Goal: Information Seeking & Learning: Learn about a topic

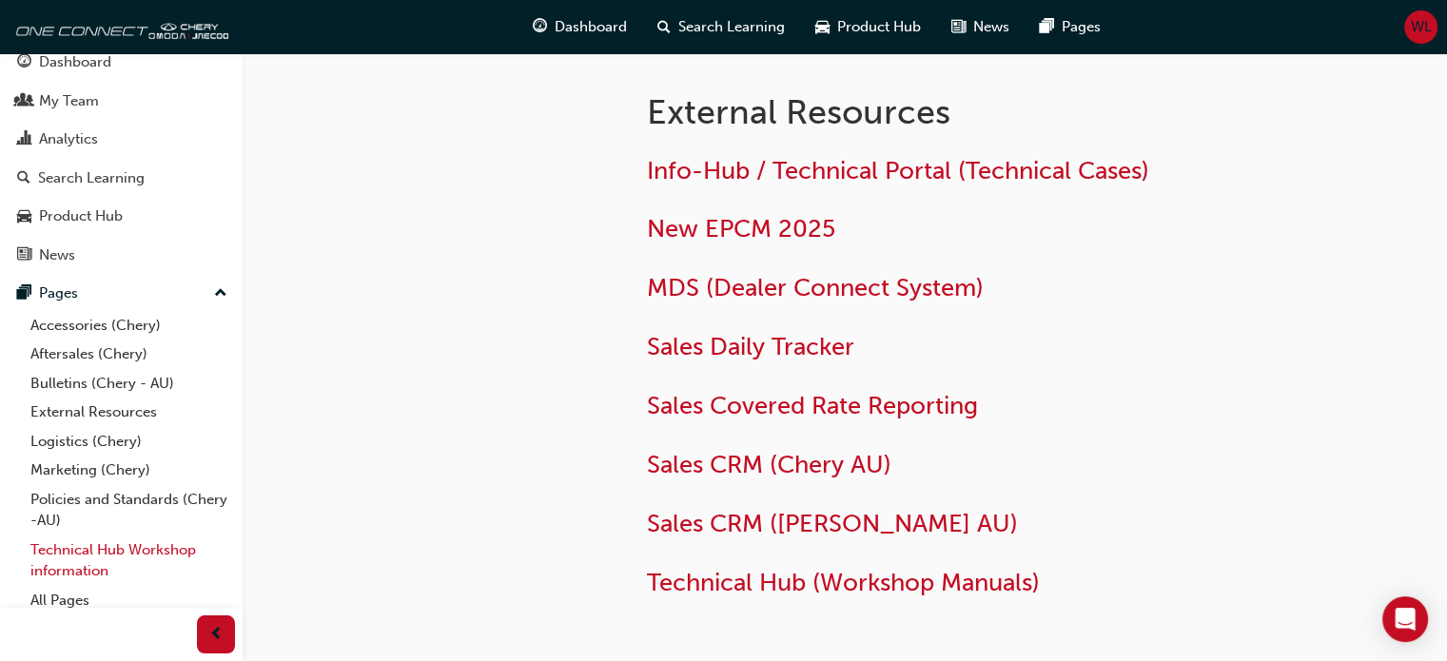
scroll to position [29, 0]
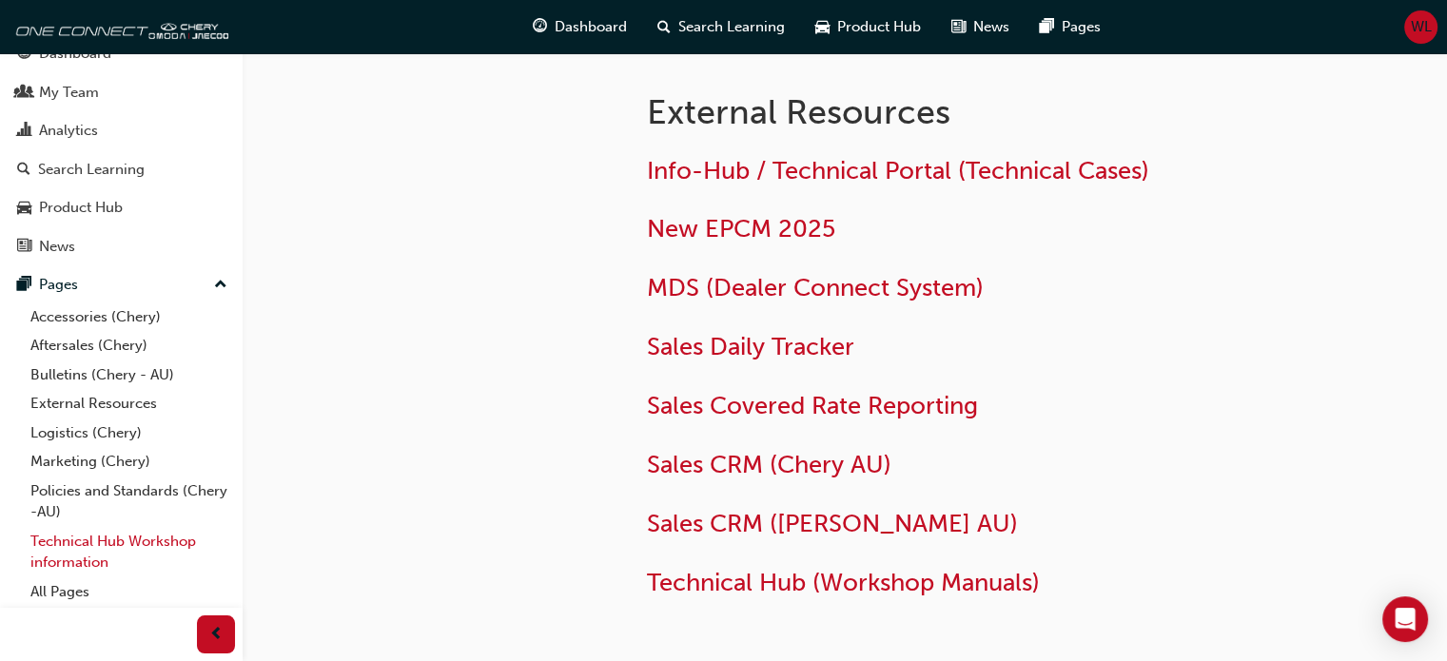
click at [81, 537] on link "Technical Hub Workshop information" at bounding box center [129, 552] width 212 height 50
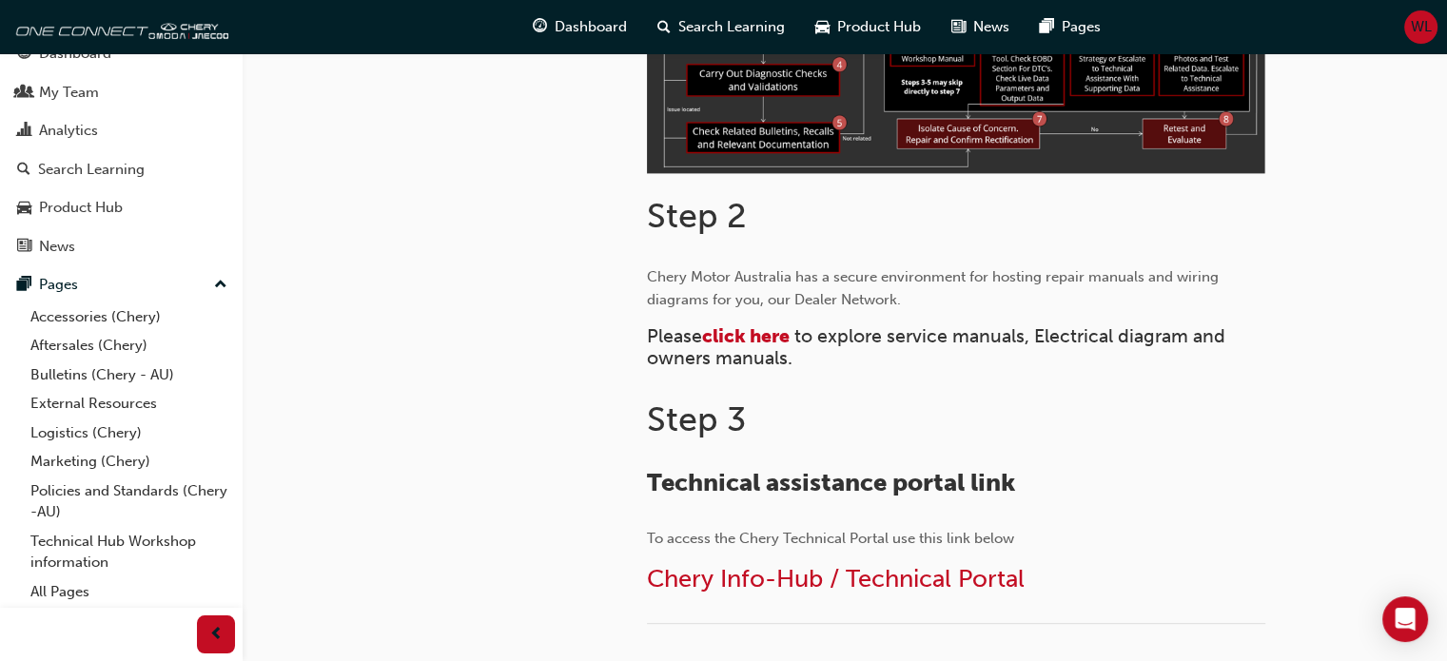
scroll to position [761, 0]
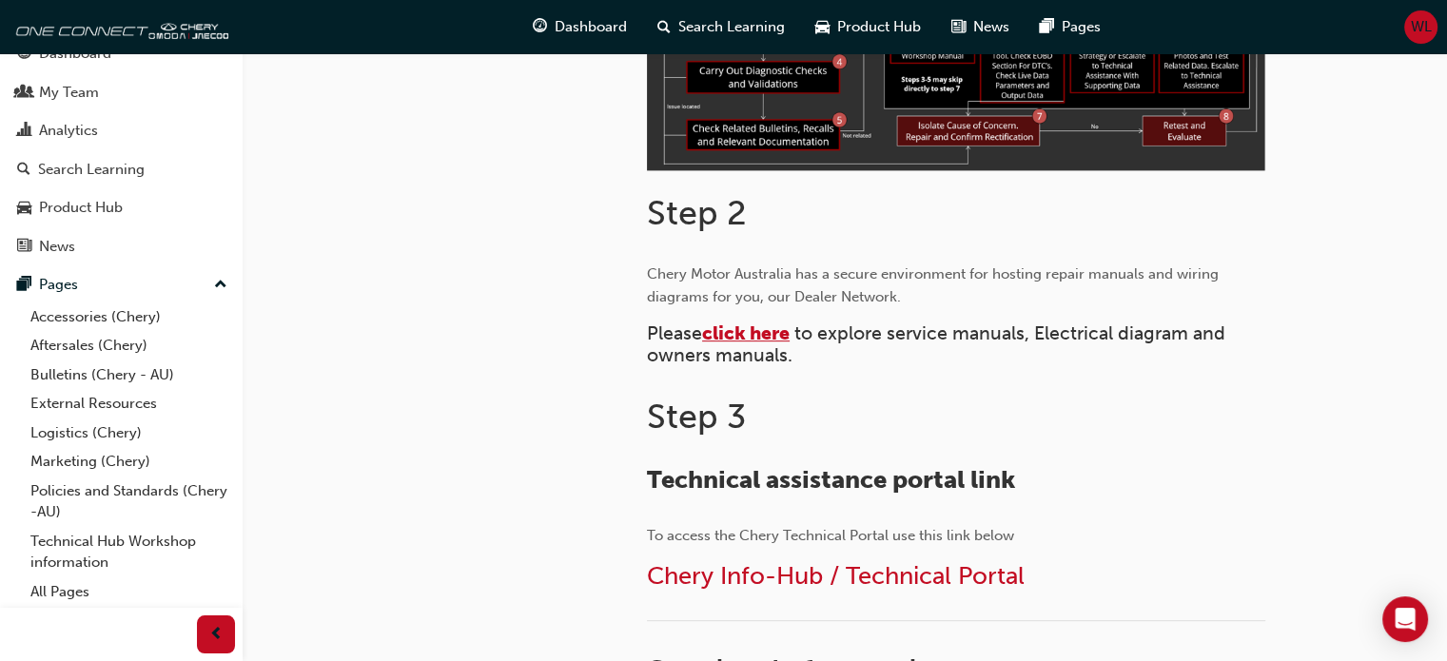
click at [746, 334] on span "click here" at bounding box center [746, 333] width 88 height 22
